Goal: Information Seeking & Learning: Find specific fact

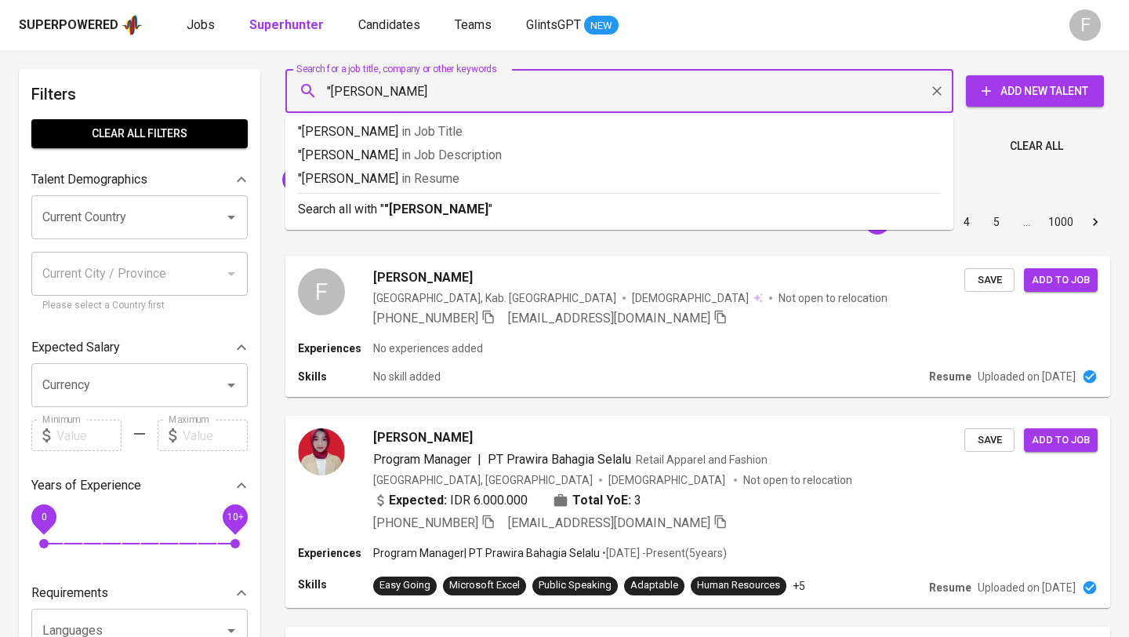
type input ""[PERSON_NAME]""
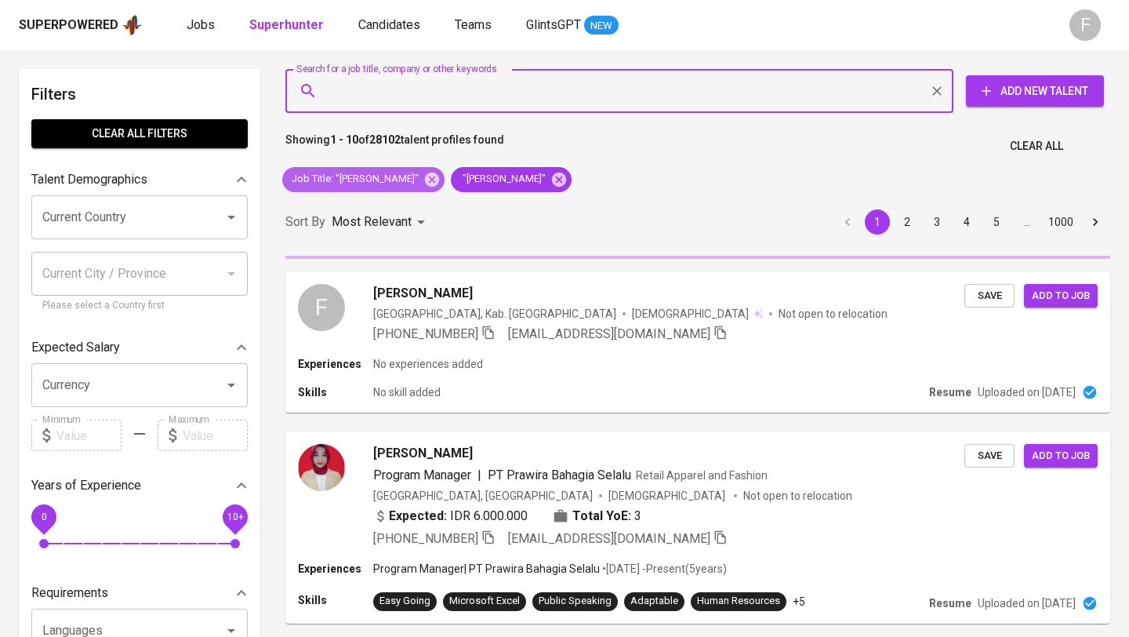
click at [425, 175] on icon at bounding box center [432, 179] width 14 height 14
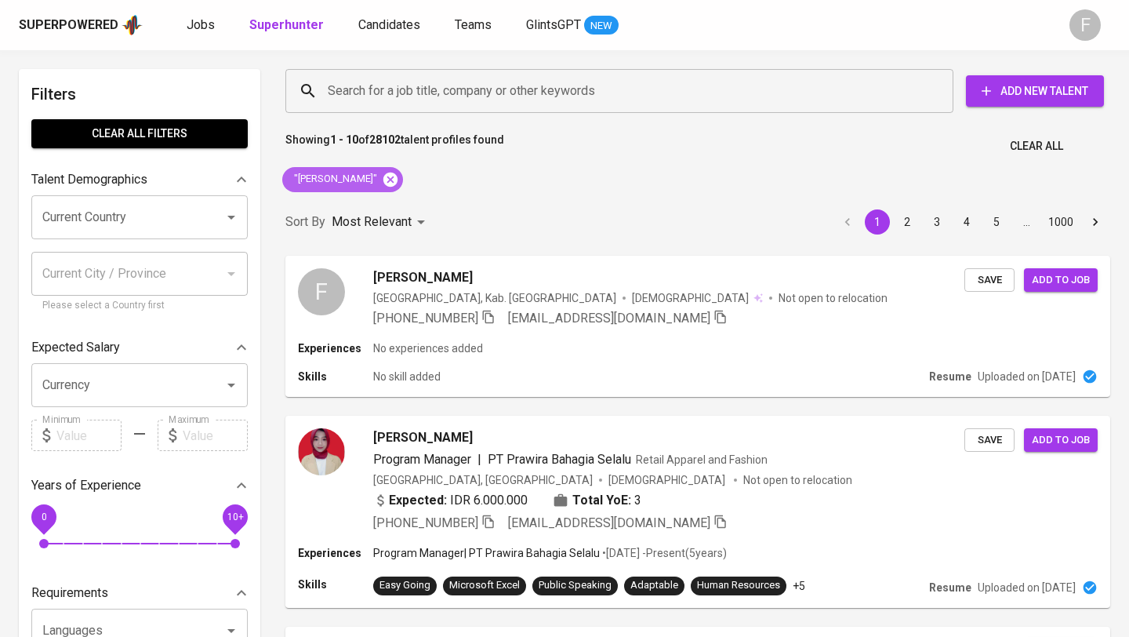
click at [398, 174] on icon at bounding box center [390, 179] width 14 height 14
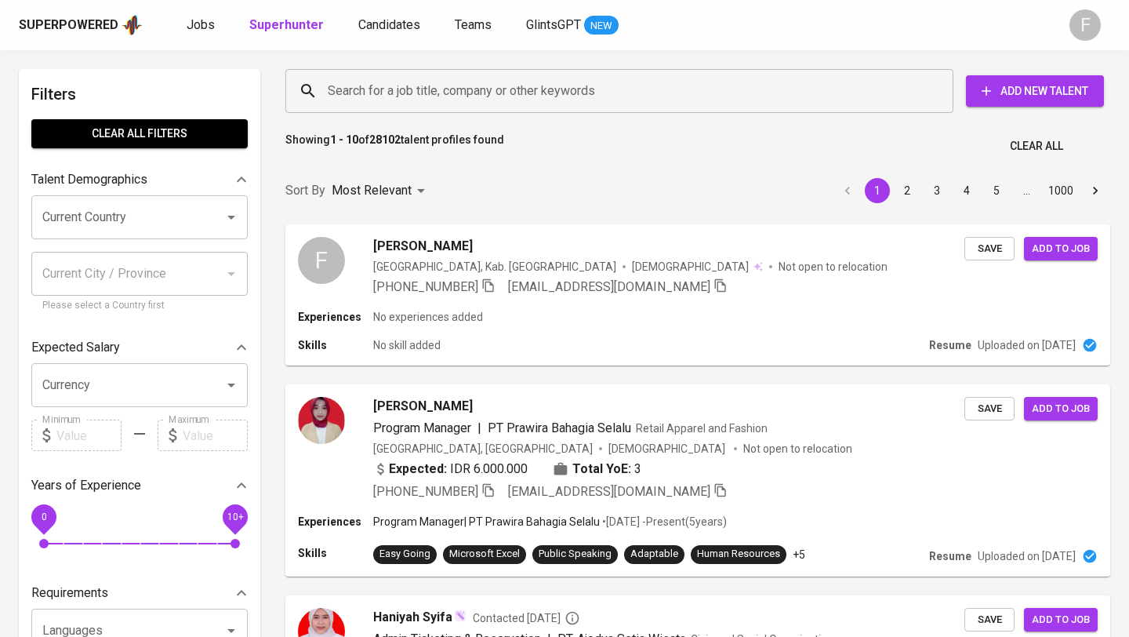
click at [391, 89] on input "Search for a job title, company or other keywords" at bounding box center [623, 91] width 599 height 30
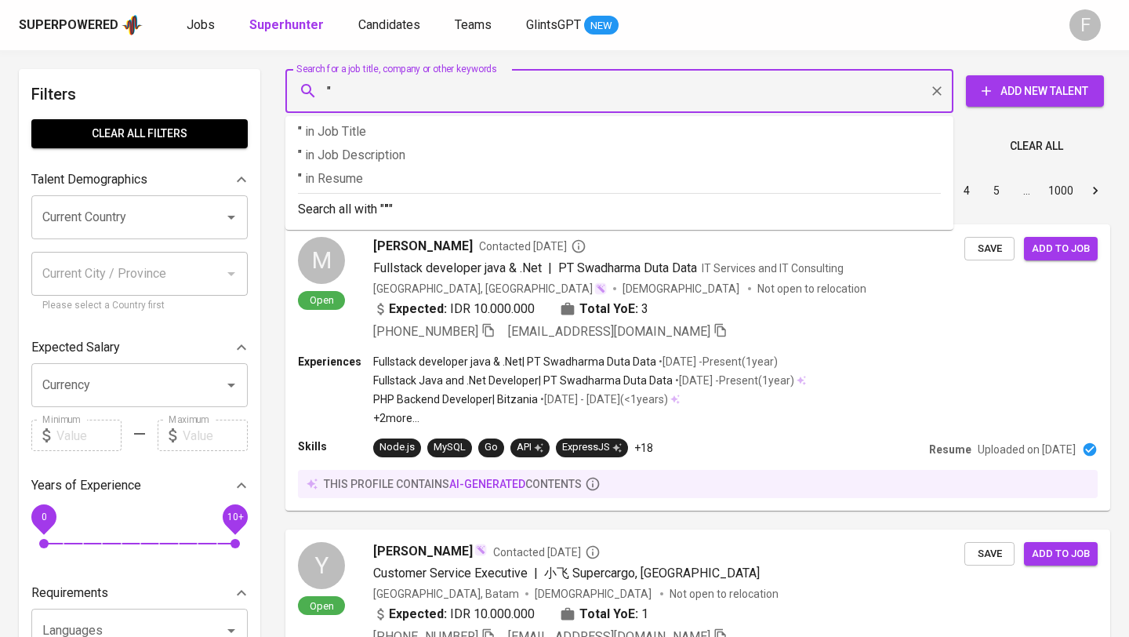
paste input "[PERSON_NAME]"
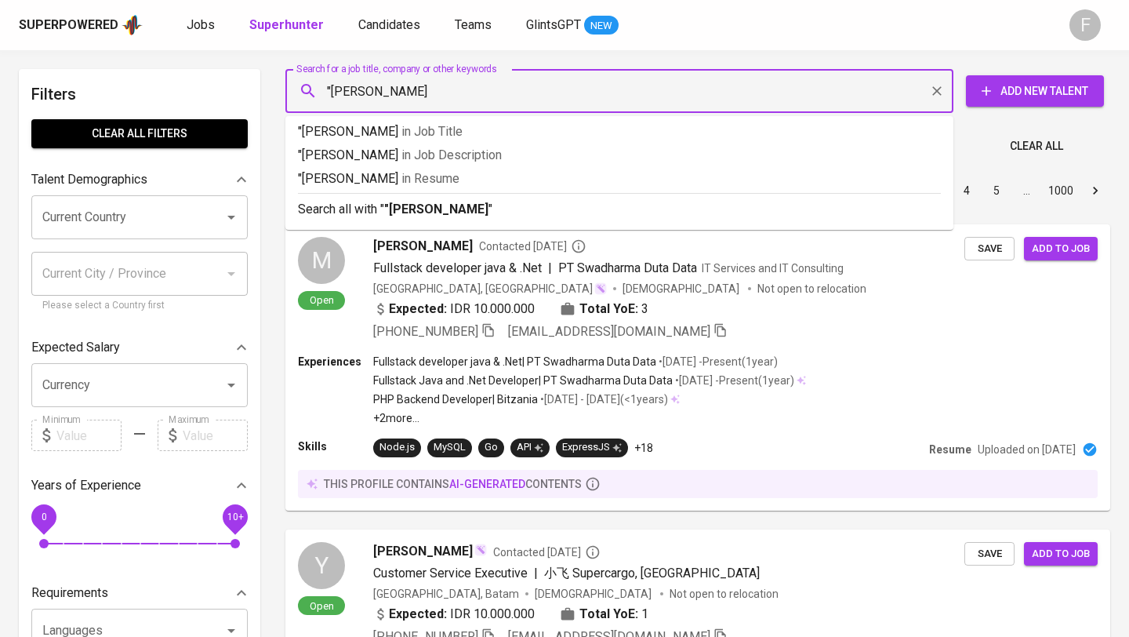
type input ""[PERSON_NAME]""
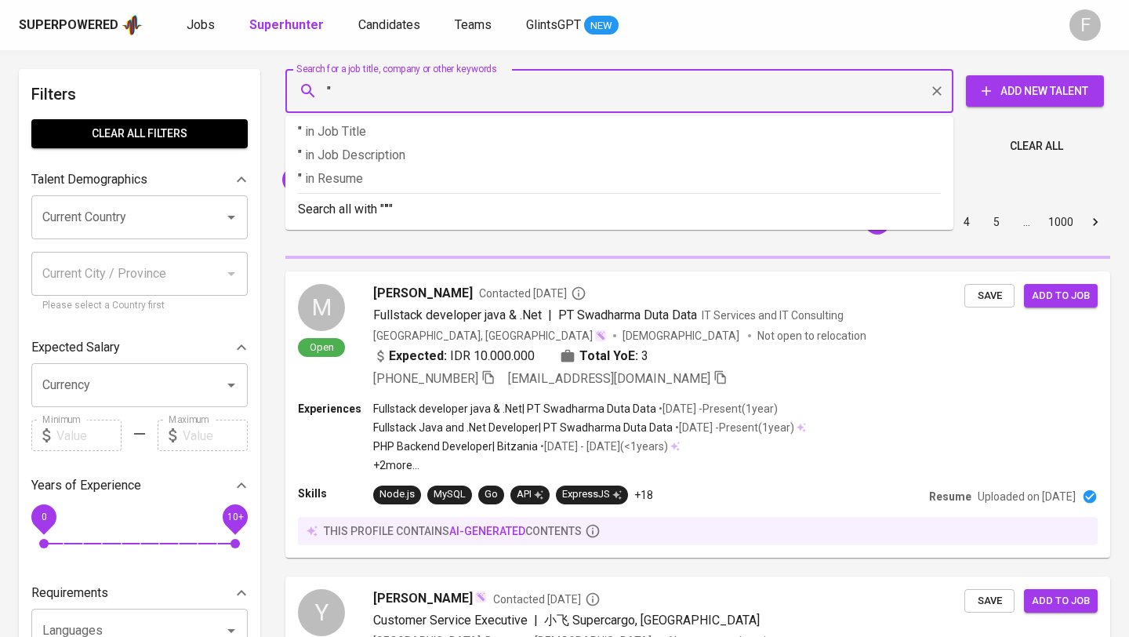
paste input "Meisya [PERSON_NAME]"
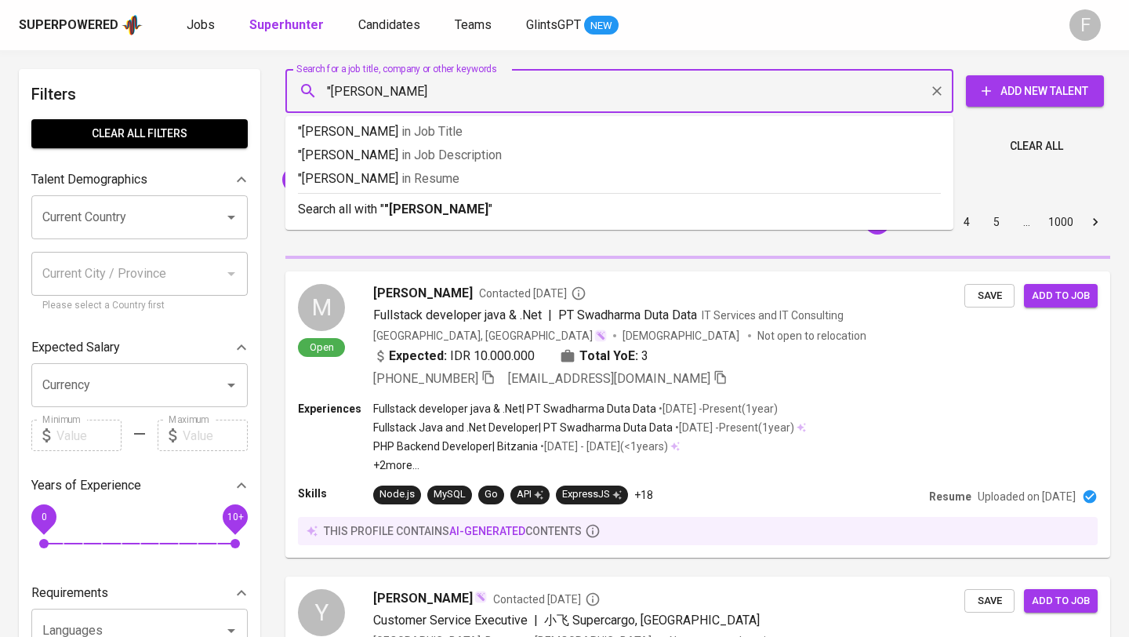
type input ""Meisya [PERSON_NAME]""
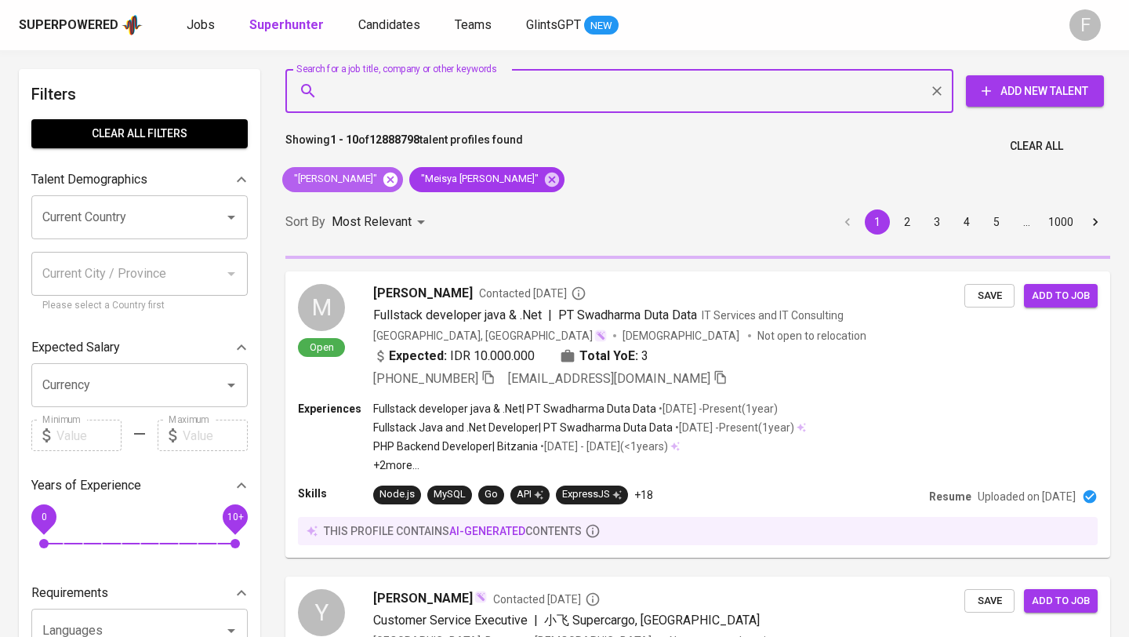
click at [383, 175] on icon at bounding box center [390, 179] width 14 height 14
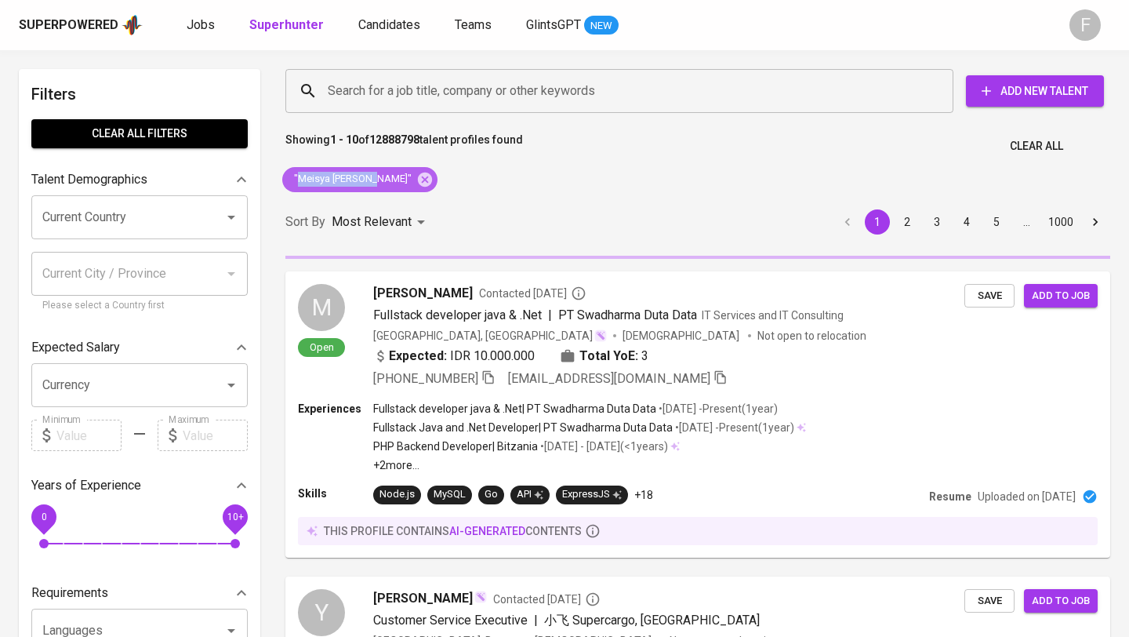
drag, startPoint x: 297, startPoint y: 174, endPoint x: 369, endPoint y: 180, distance: 72.4
click at [370, 180] on span ""Meisya [PERSON_NAME]"" at bounding box center [351, 179] width 139 height 15
copy span "Meisya [PERSON_NAME]"
click at [383, 16] on link "Candidates" at bounding box center [390, 26] width 65 height 20
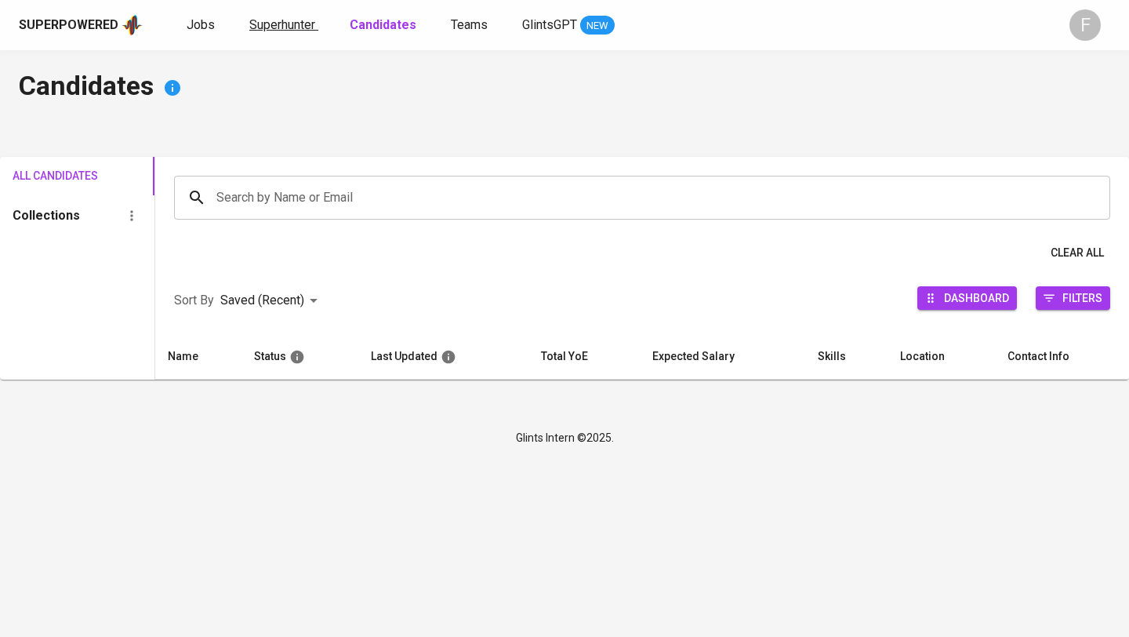
click at [289, 24] on span "Superhunter" at bounding box center [282, 24] width 66 height 15
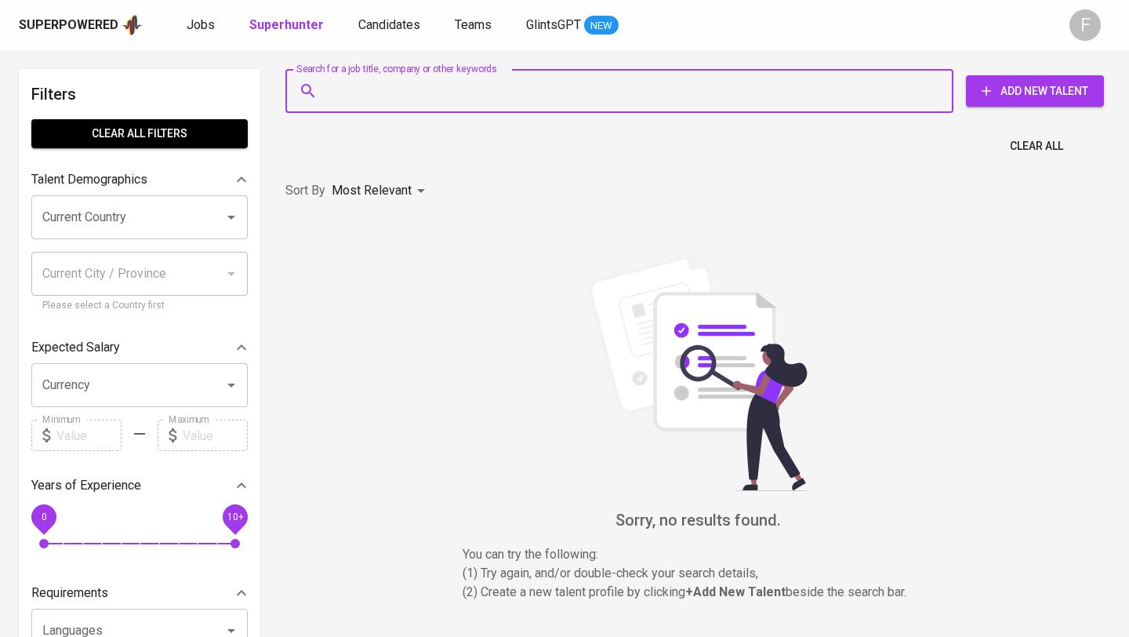
click at [372, 85] on input "Search for a job title, company or other keywords" at bounding box center [623, 91] width 599 height 30
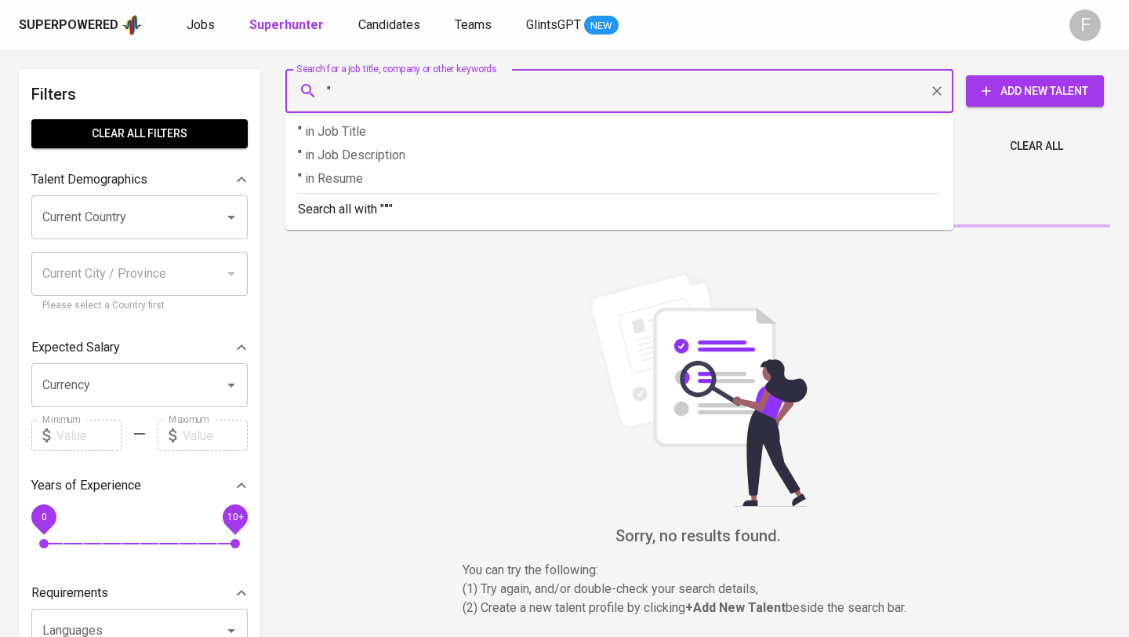
paste input "Meisya [PERSON_NAME]"
type input ""[PERSON_NAME]"
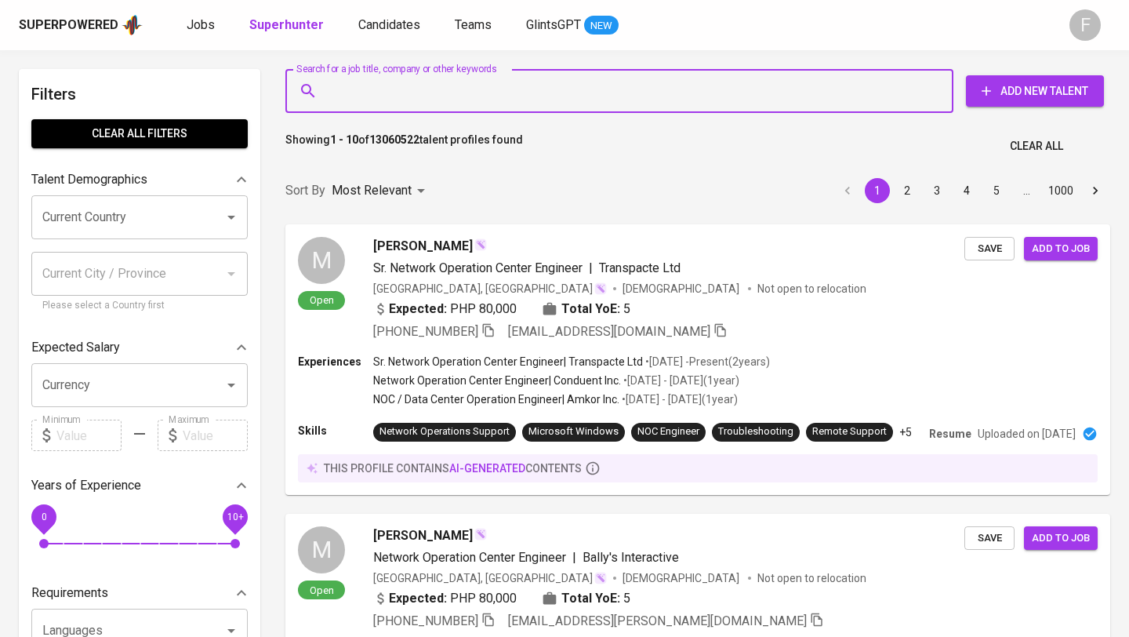
click at [339, 98] on input "Search for a job title, company or other keywords" at bounding box center [623, 91] width 599 height 30
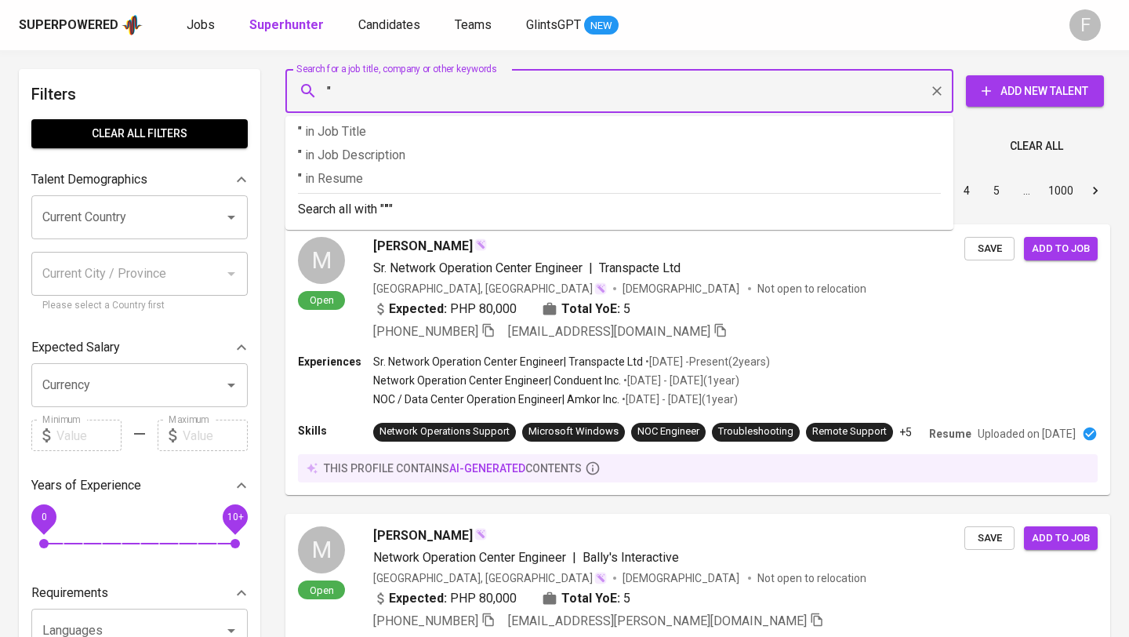
paste input "Meisya [PERSON_NAME]"
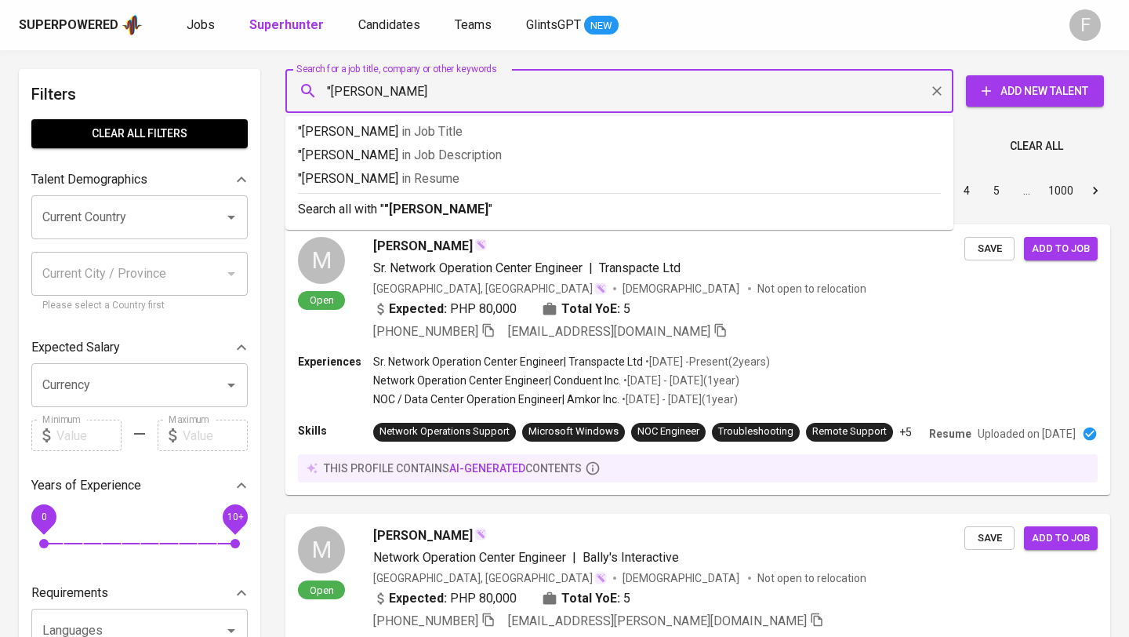
type input ""Meisya [PERSON_NAME]""
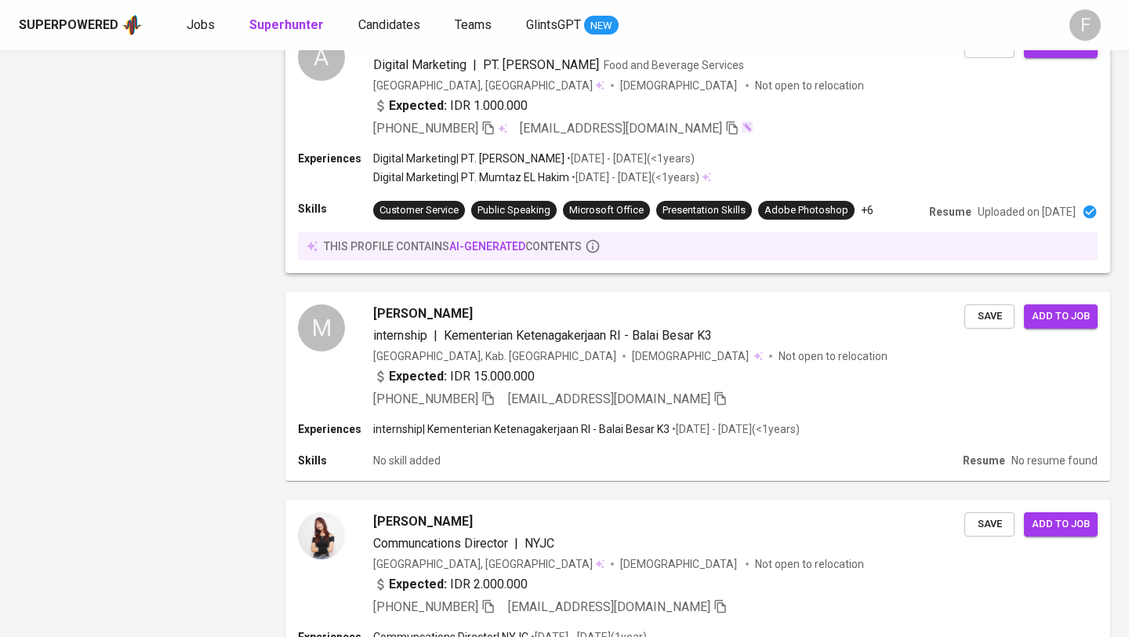
scroll to position [2438, 0]
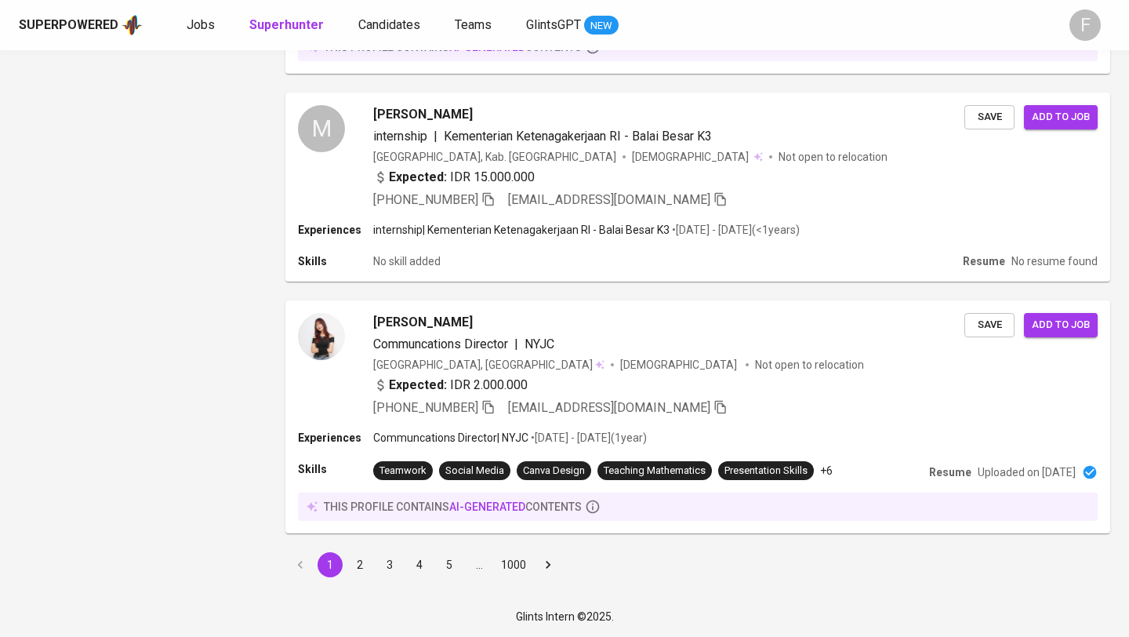
click at [354, 560] on button "2" at bounding box center [359, 564] width 25 height 25
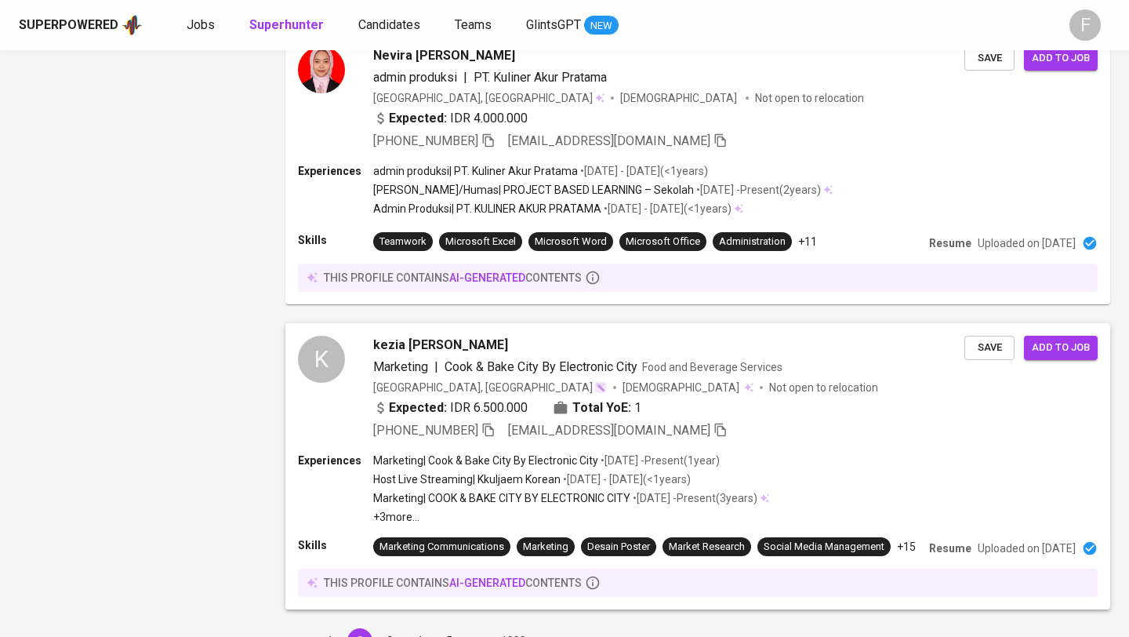
scroll to position [2709, 0]
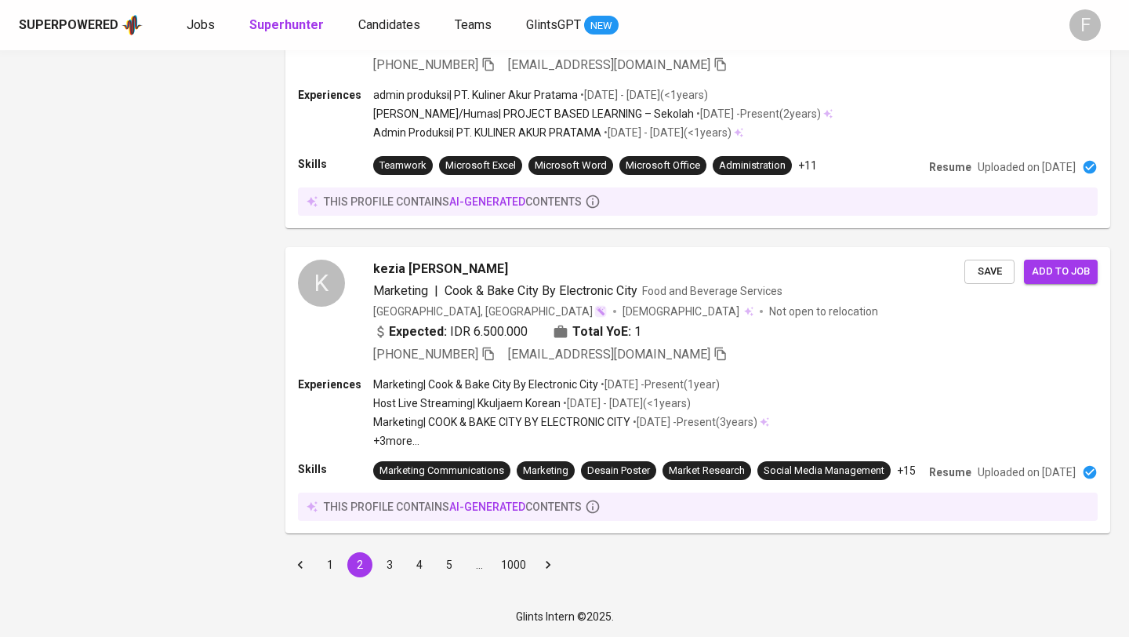
click at [375, 557] on li "3" at bounding box center [390, 564] width 30 height 25
click at [383, 561] on button "3" at bounding box center [389, 564] width 25 height 25
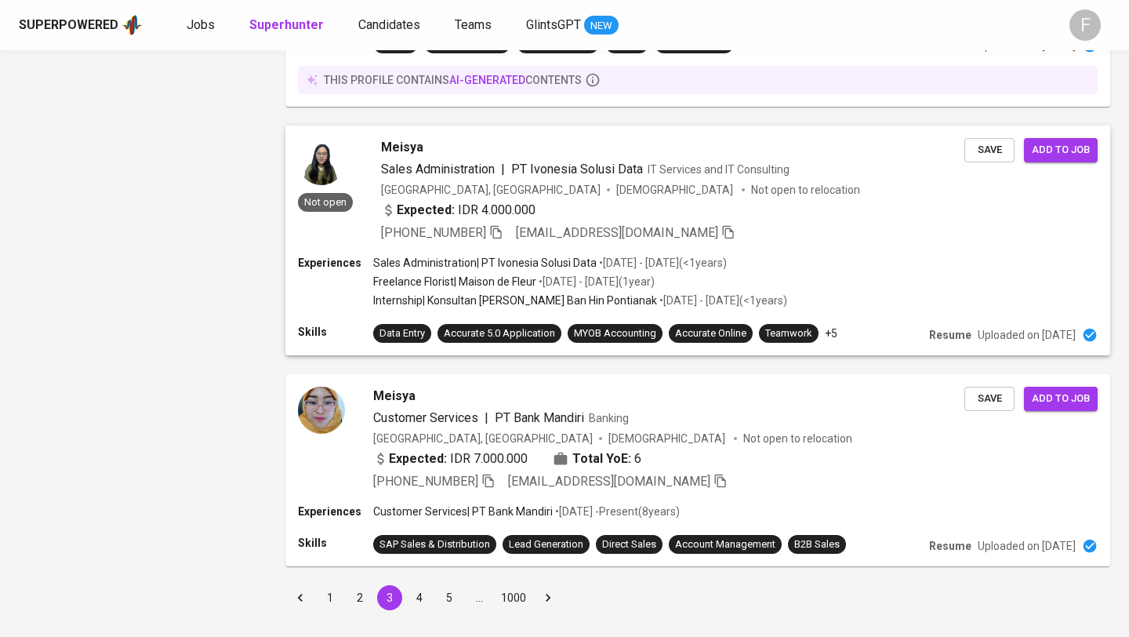
scroll to position [2502, 0]
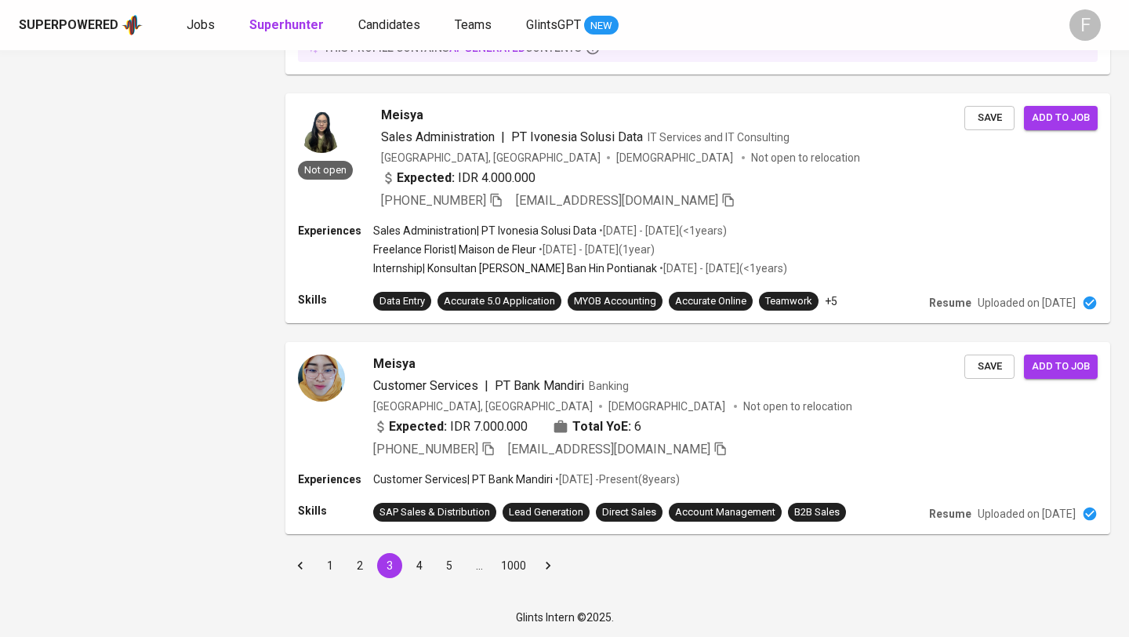
click at [425, 563] on button "4" at bounding box center [419, 565] width 25 height 25
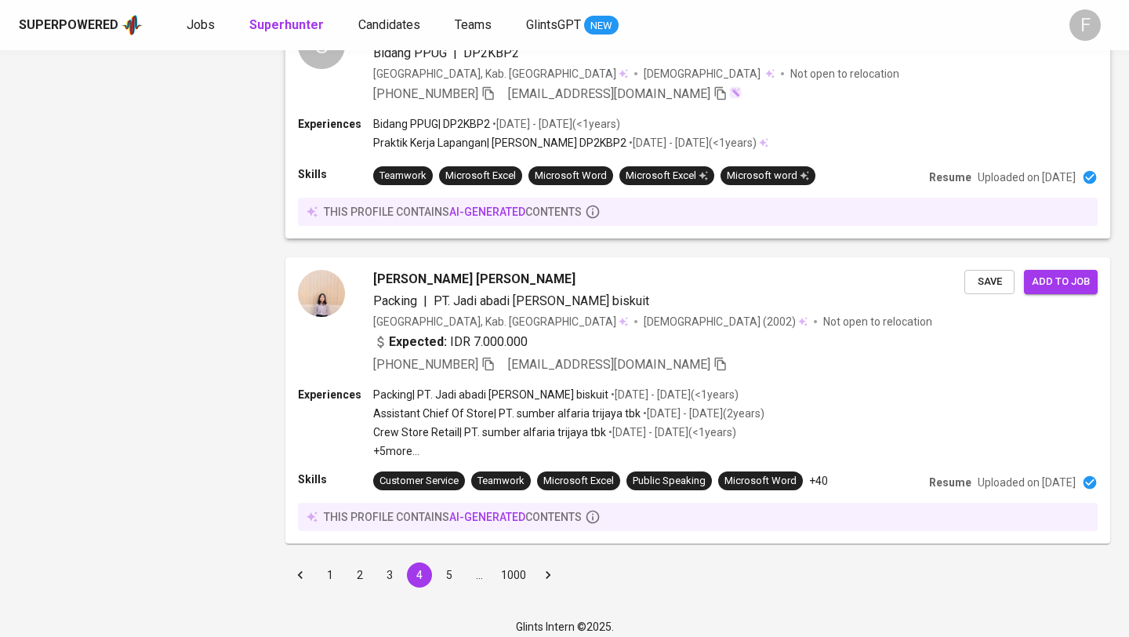
scroll to position [2482, 0]
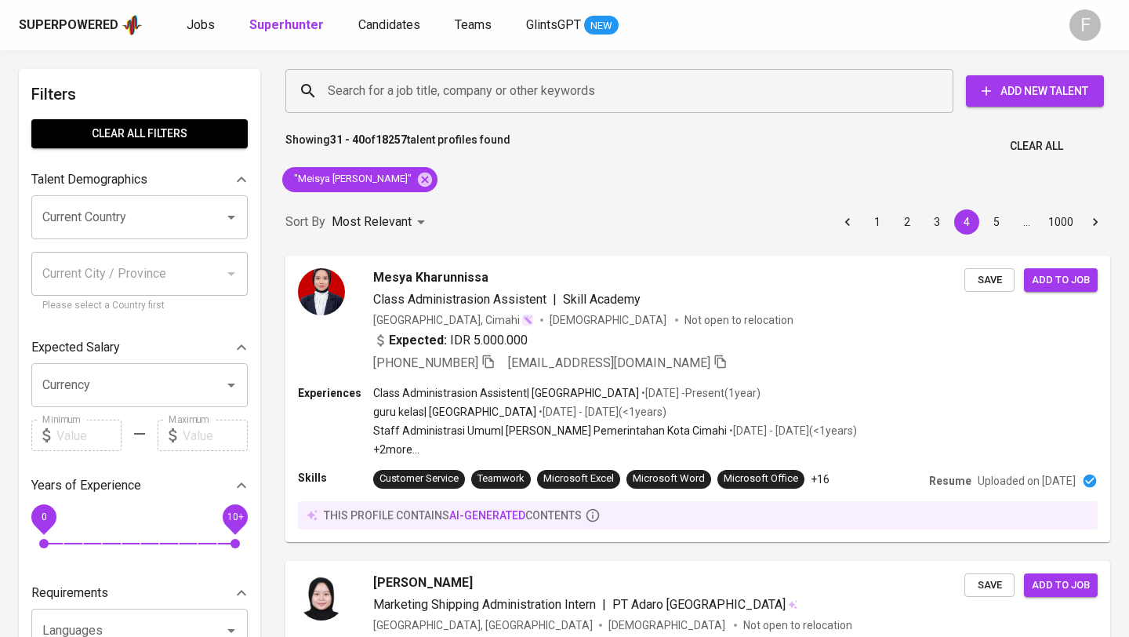
scroll to position [2482, 0]
